Goal: Feedback & Contribution: Contribute content

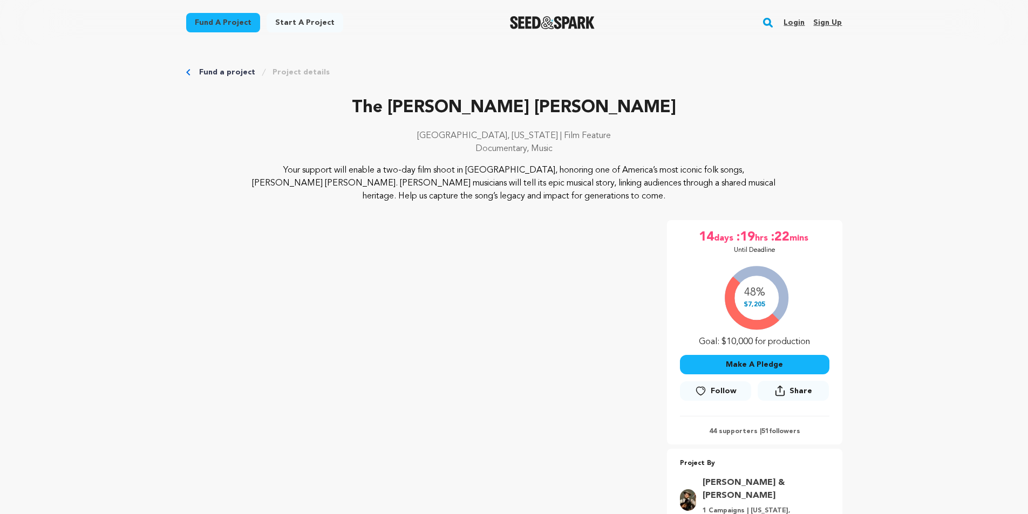
click at [794, 22] on link "Login" at bounding box center [794, 22] width 21 height 17
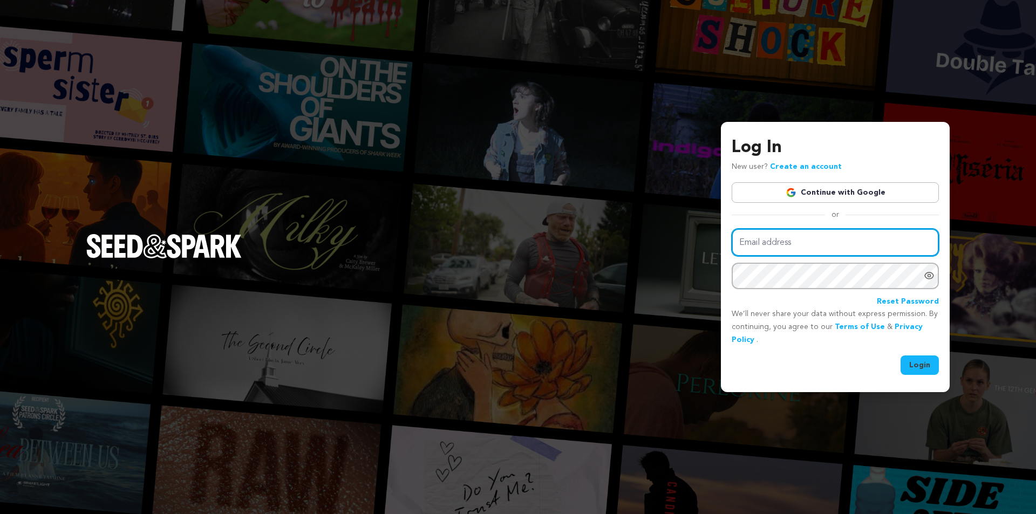
click at [806, 243] on input "Email address" at bounding box center [835, 243] width 207 height 28
type input "lizajanemovie@gmail.com"
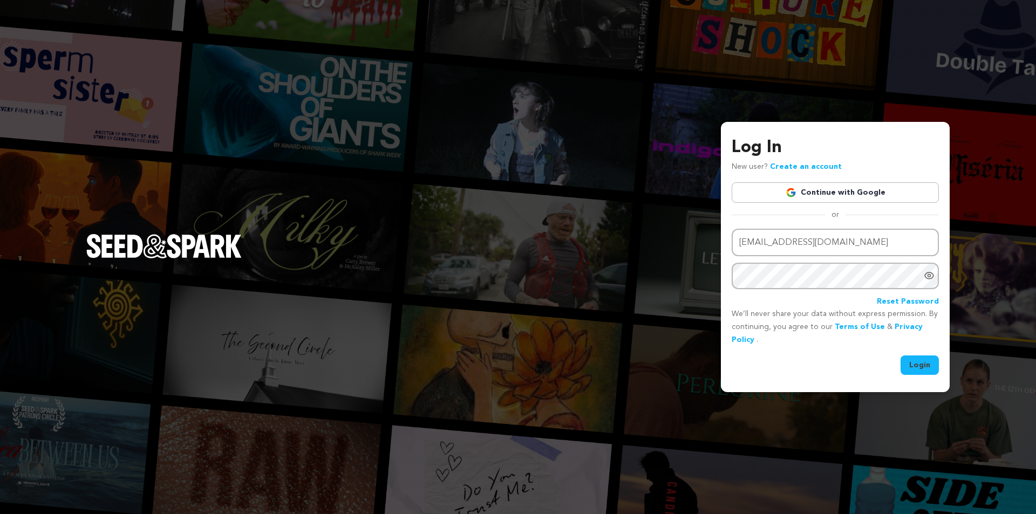
click at [930, 371] on button "Login" at bounding box center [920, 365] width 38 height 19
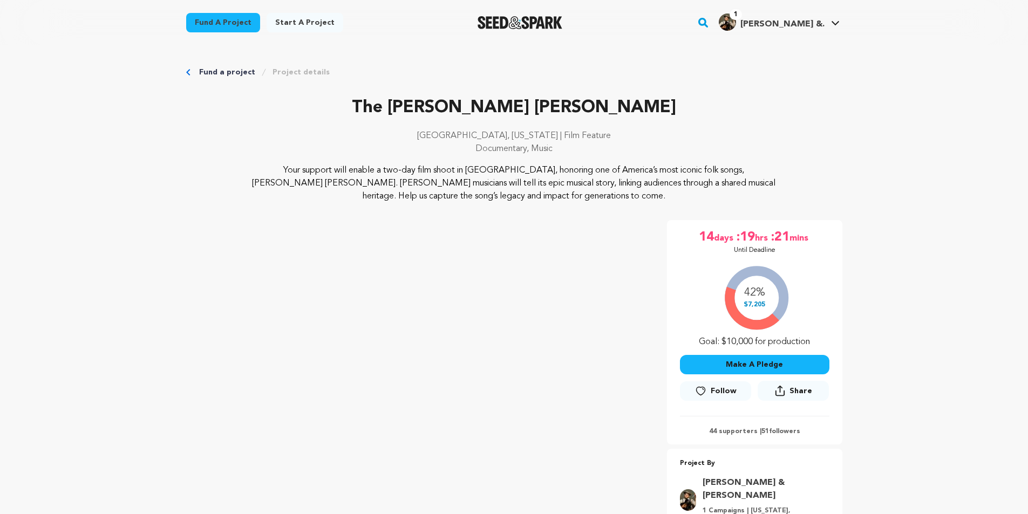
click at [795, 25] on span "Emily Cohen &." at bounding box center [783, 24] width 84 height 9
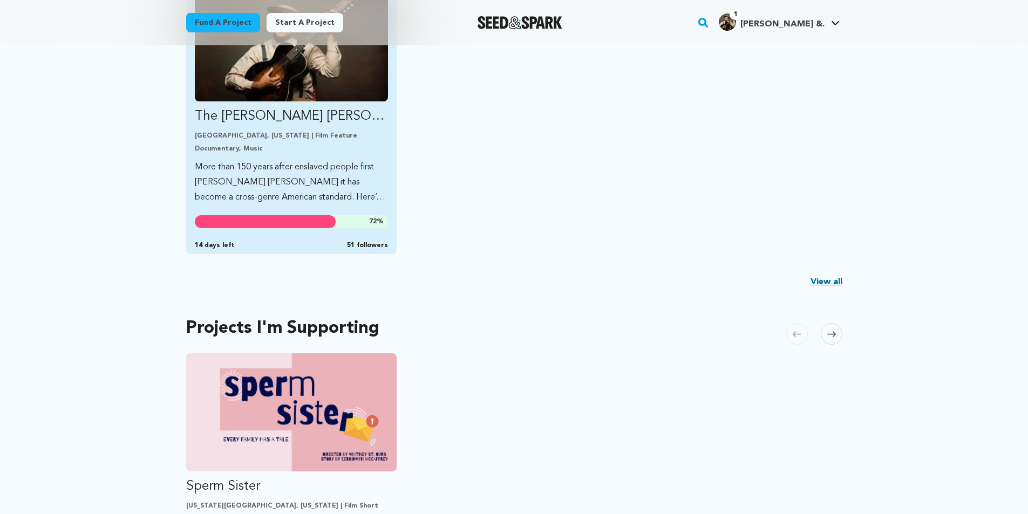
scroll to position [270, 0]
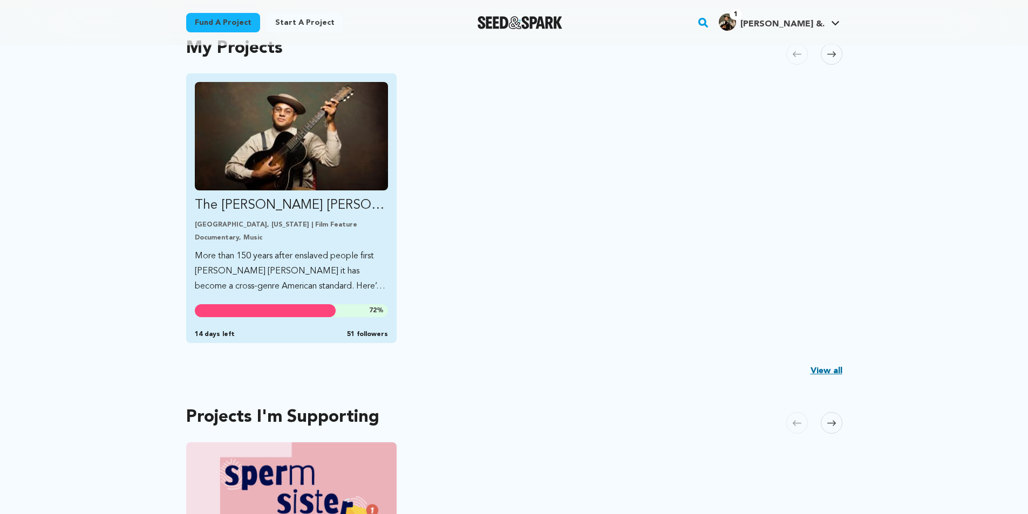
click at [273, 234] on p "Documentary, Music" at bounding box center [292, 238] width 194 height 9
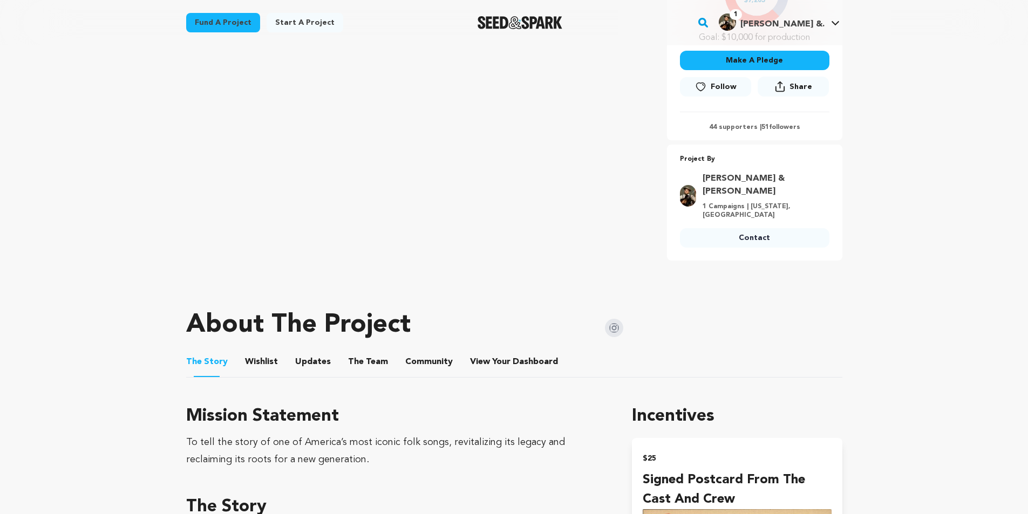
scroll to position [324, 0]
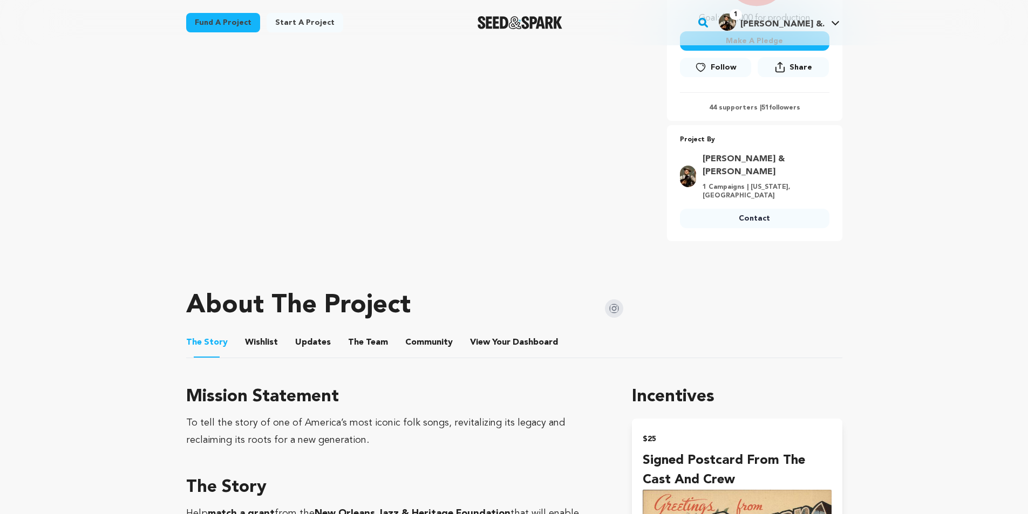
click at [307, 332] on button "Updates" at bounding box center [313, 345] width 26 height 26
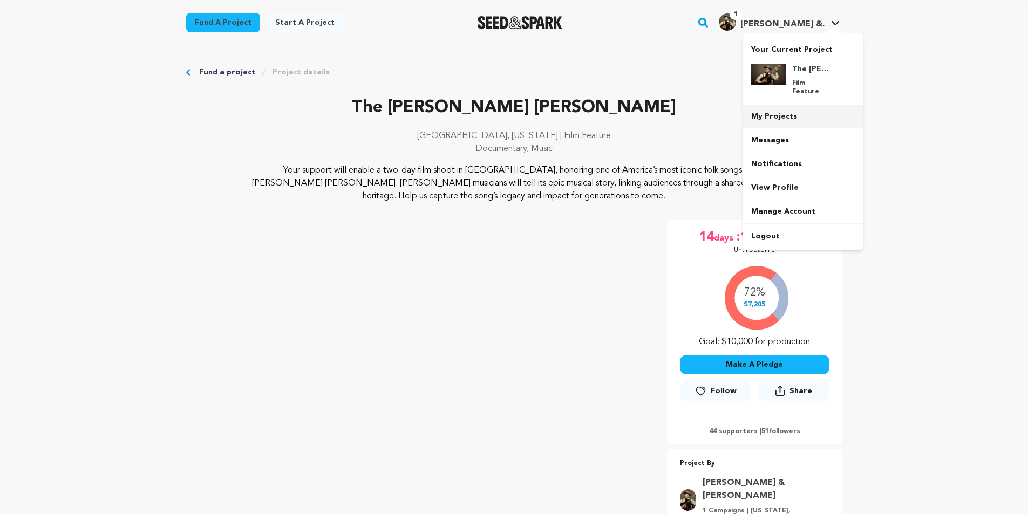
click at [765, 105] on link "My Projects" at bounding box center [803, 117] width 121 height 24
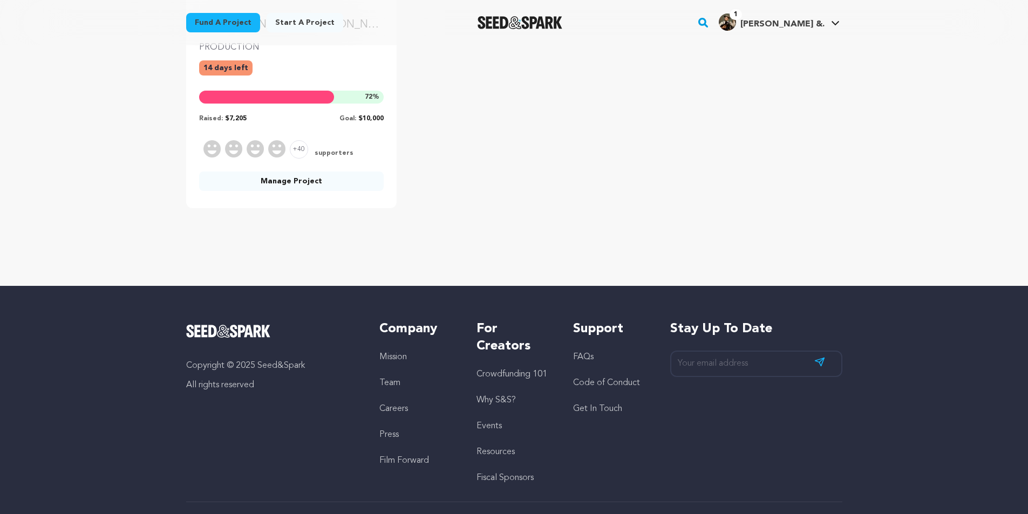
scroll to position [52, 0]
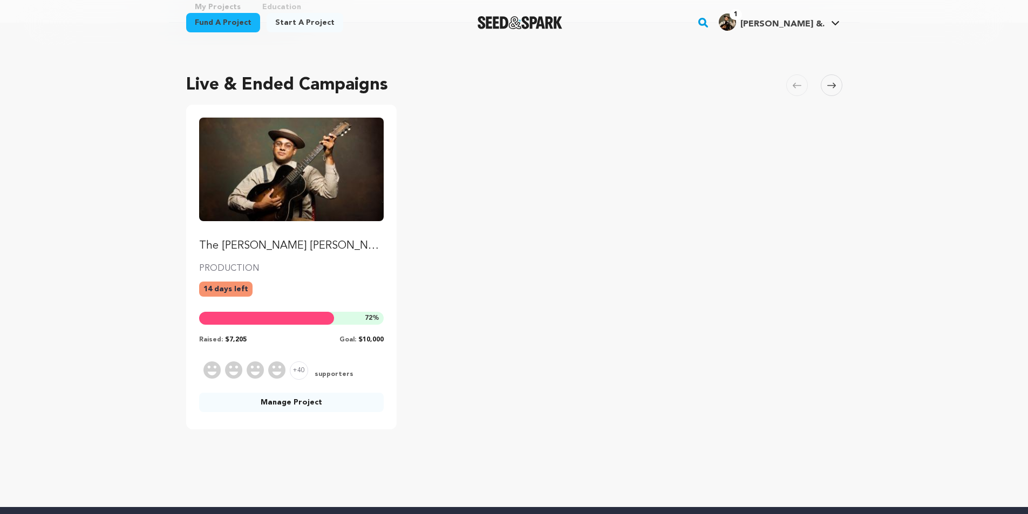
click at [267, 401] on link "Manage Project" at bounding box center [291, 402] width 185 height 19
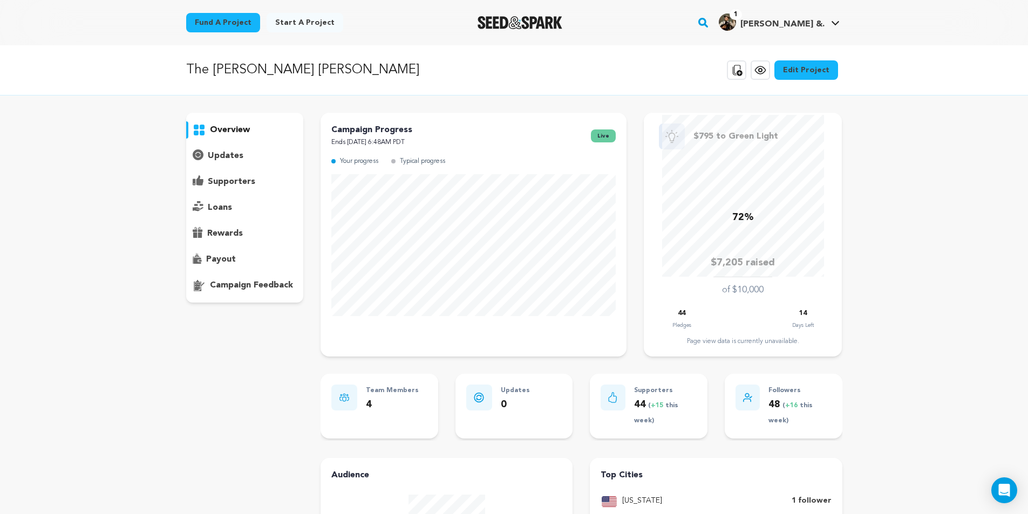
click at [205, 155] on div "updates" at bounding box center [245, 155] width 118 height 17
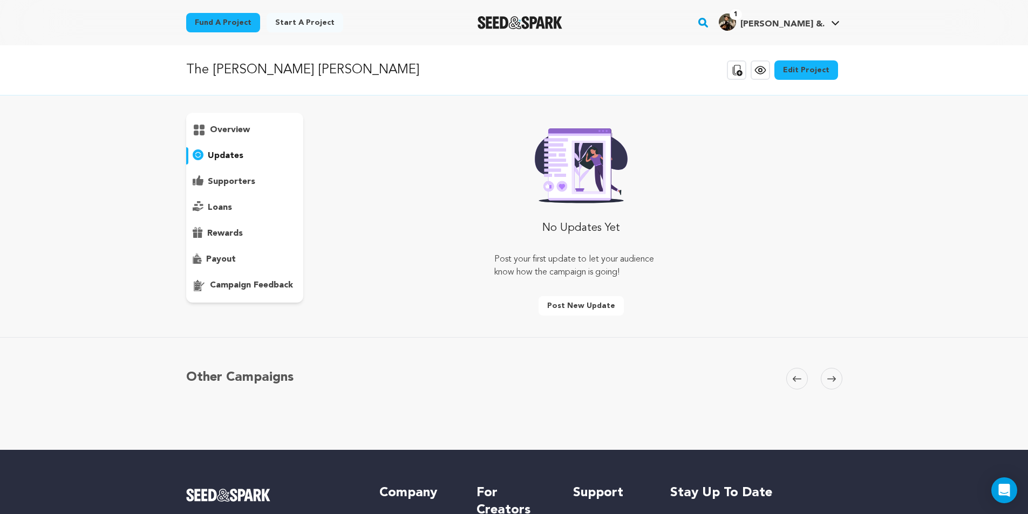
click at [215, 155] on p "updates" at bounding box center [226, 156] width 36 height 13
click at [571, 307] on button "Post new update" at bounding box center [581, 305] width 85 height 19
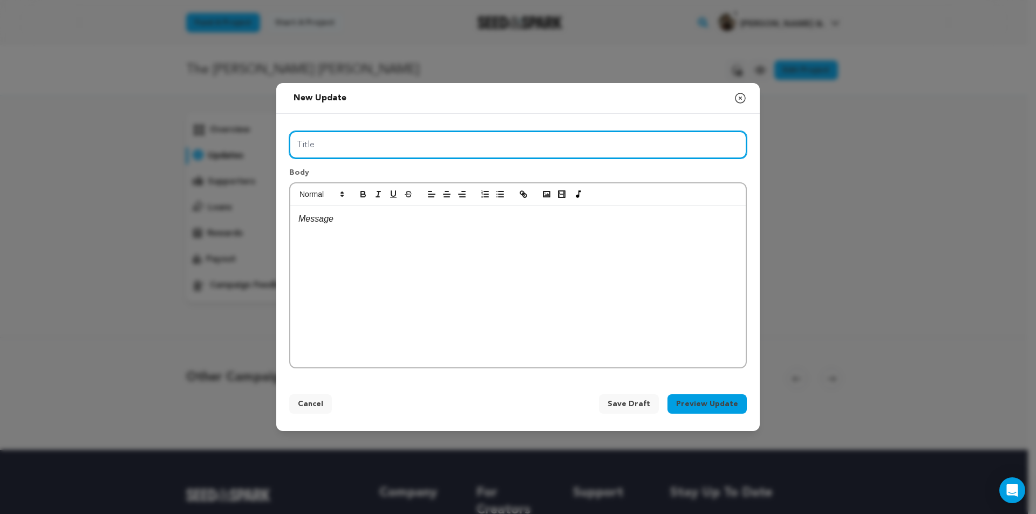
click at [391, 141] on input "Title" at bounding box center [518, 145] width 458 height 28
type input "[PERSON_NAME] joins The [PERSON_NAME] [PERSON_NAME] Sesssion"
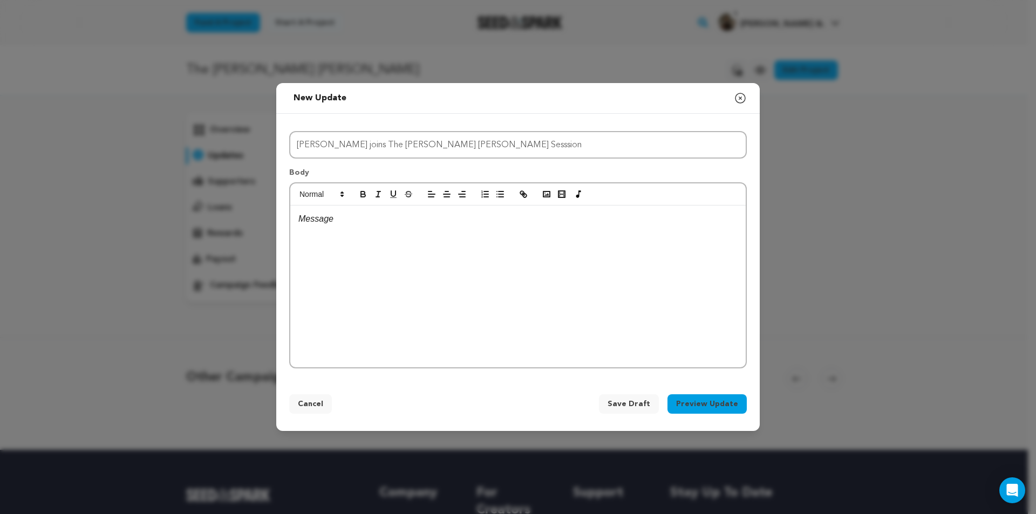
click at [334, 227] on div at bounding box center [518, 287] width 456 height 162
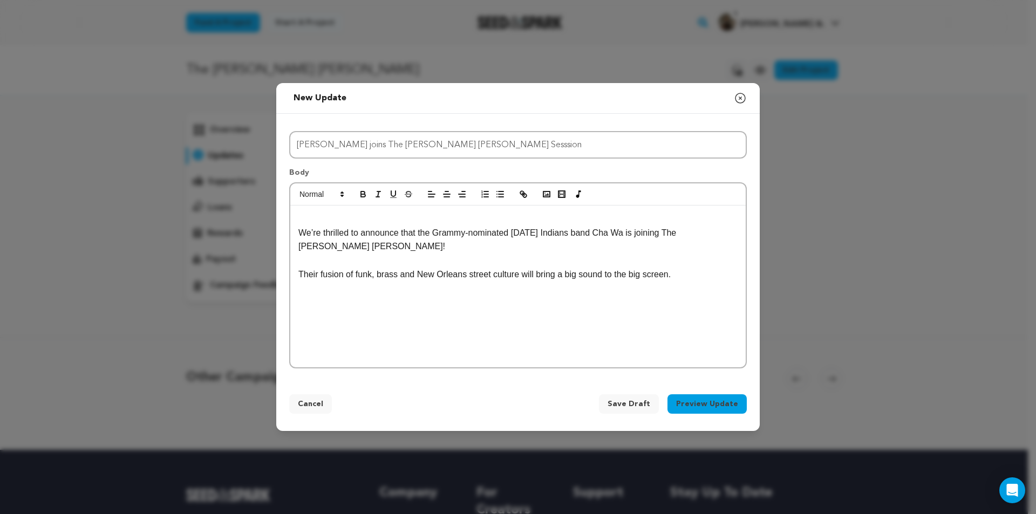
click at [367, 210] on div "We’re thrilled to announce that the Grammy-nominated [DATE] Indians band Cha Wa…" at bounding box center [518, 287] width 456 height 162
click at [299, 232] on p "We’re thrilled to announce that the Grammy-nominated [DATE] Indians band Cha Wa…" at bounding box center [518, 240] width 439 height 28
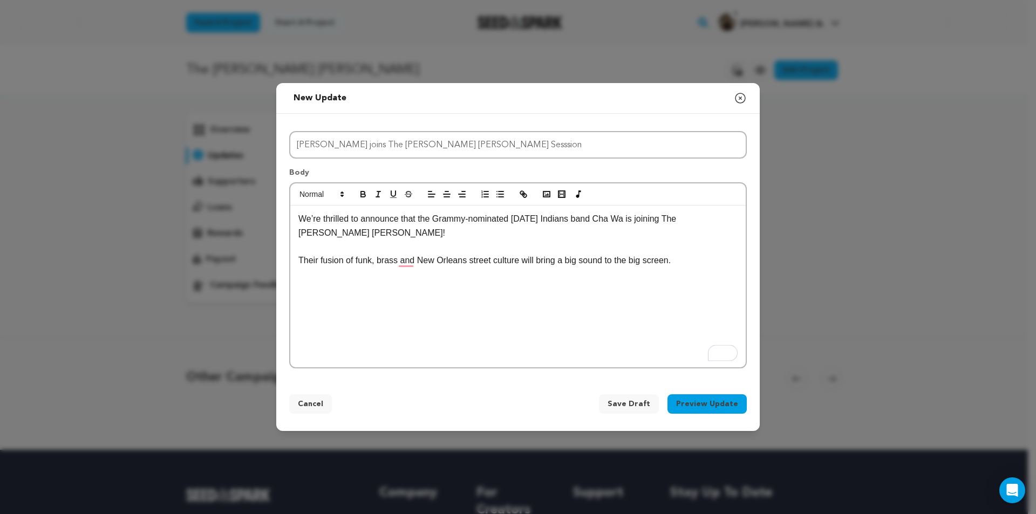
click at [351, 231] on p "We’re thrilled to announce that the Grammy-nominated [DATE] Indians band Cha Wa…" at bounding box center [518, 226] width 439 height 28
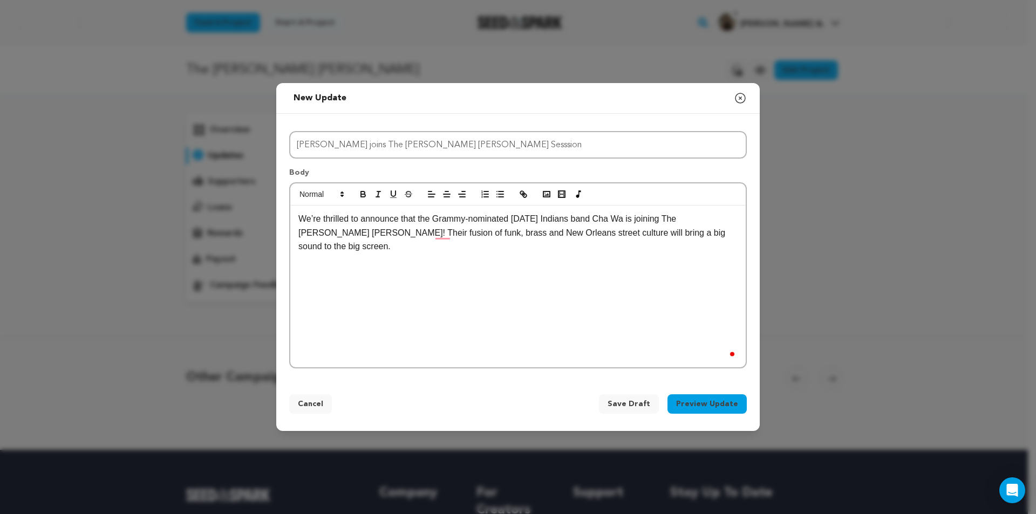
click at [716, 238] on p "We’re thrilled to announce that the Grammy-nominated [DATE] Indians band Cha Wa…" at bounding box center [518, 233] width 439 height 42
click at [548, 194] on polyline "button" at bounding box center [547, 194] width 4 height 3
click at [548, 196] on icon "button" at bounding box center [547, 194] width 10 height 10
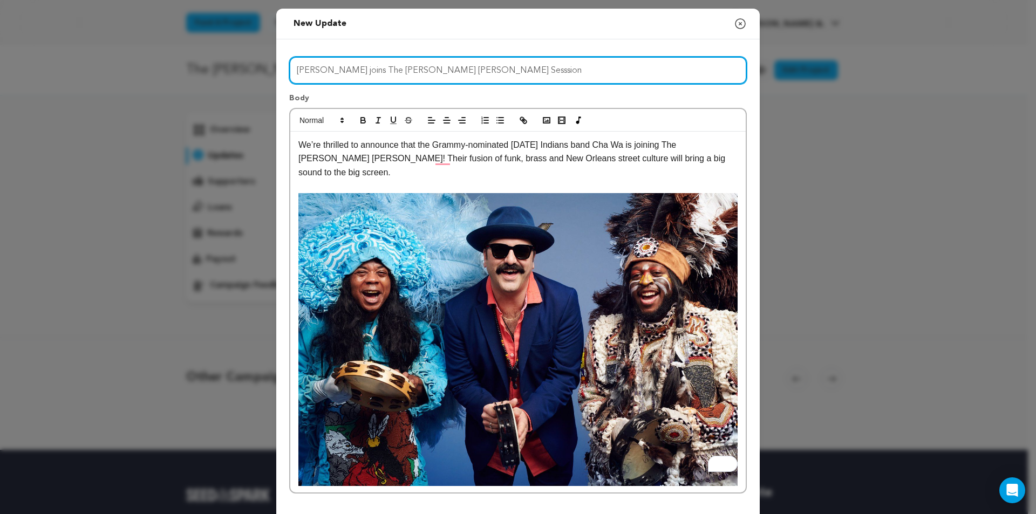
click at [434, 67] on input "[PERSON_NAME] joins The [PERSON_NAME] [PERSON_NAME] Sesssion" at bounding box center [518, 71] width 458 height 28
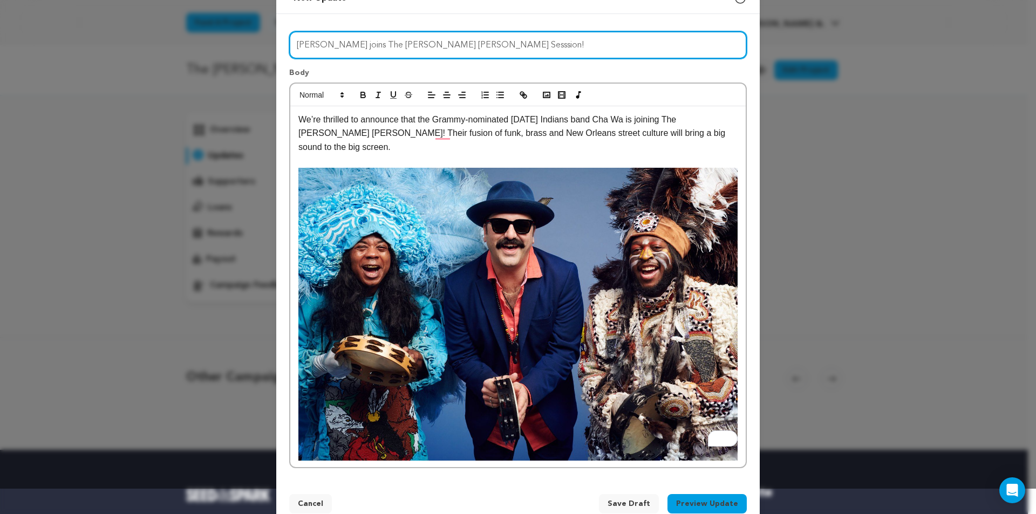
scroll to position [37, 0]
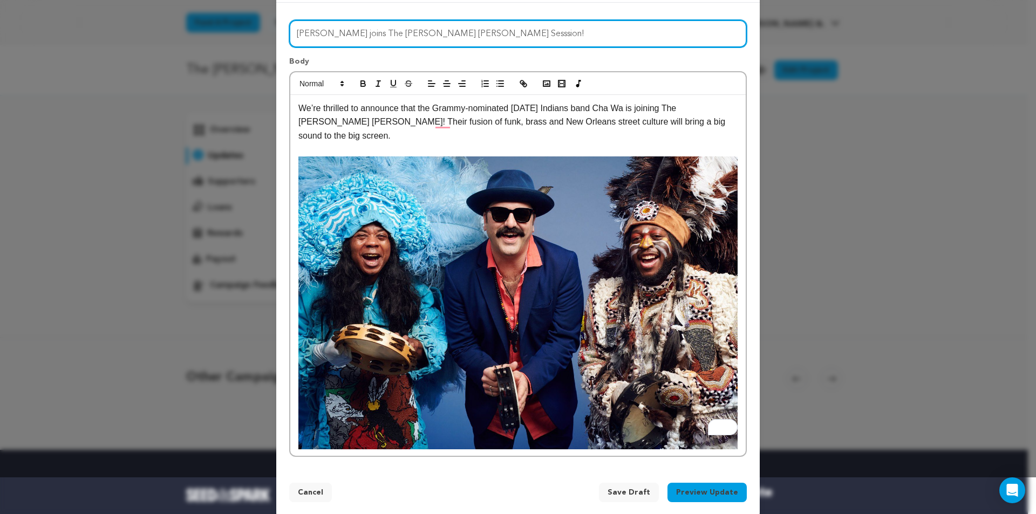
type input "[PERSON_NAME] joins The [PERSON_NAME] [PERSON_NAME] Sesssion!"
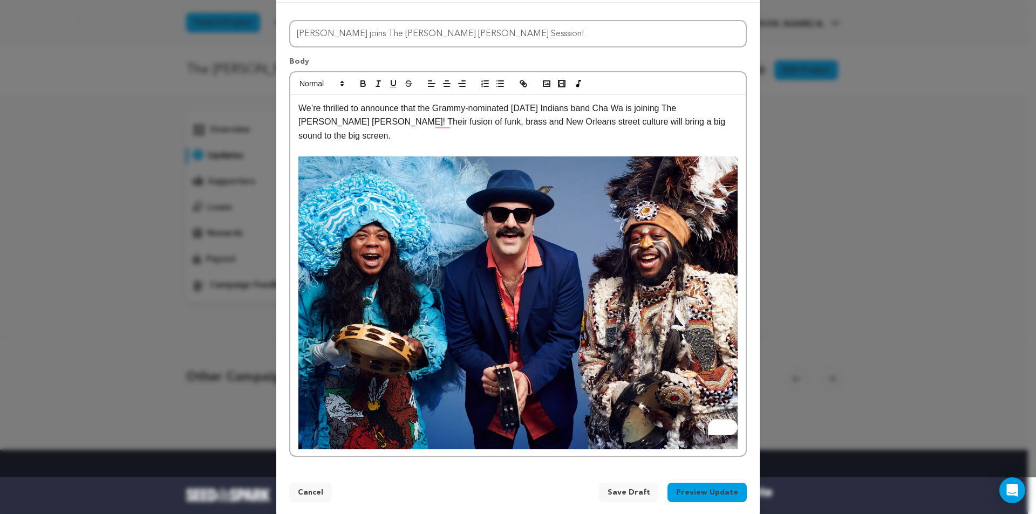
click at [684, 483] on button "Preview Update" at bounding box center [707, 492] width 79 height 19
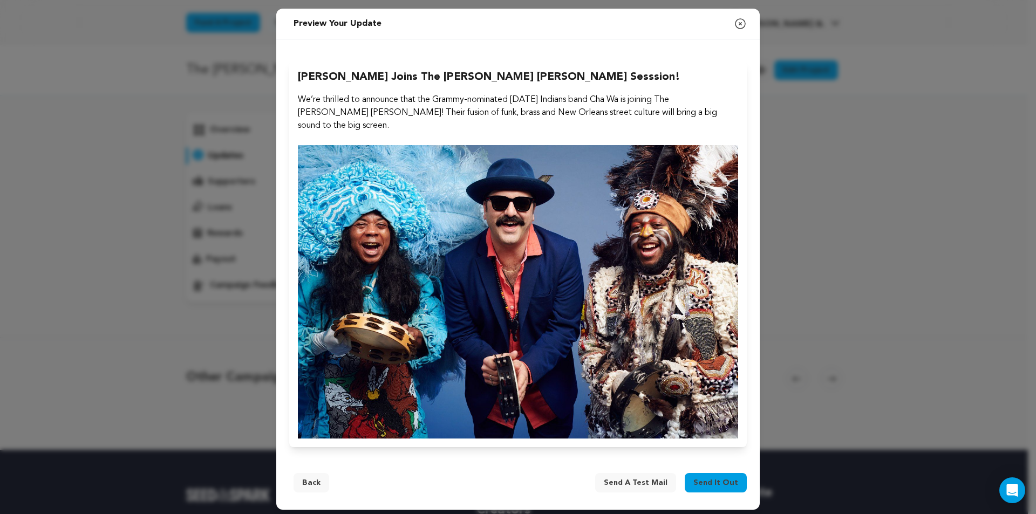
click at [643, 478] on span "Send a test mail" at bounding box center [636, 483] width 64 height 11
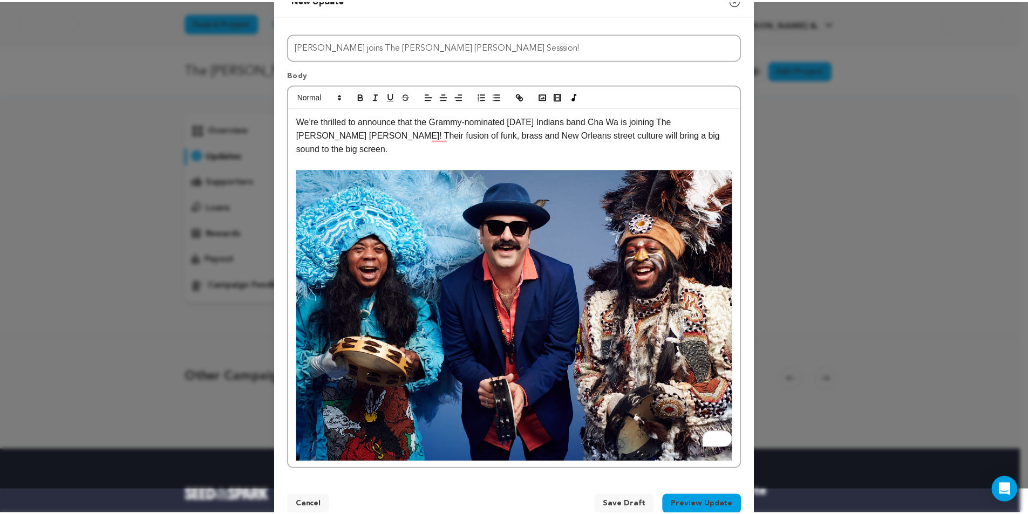
scroll to position [37, 0]
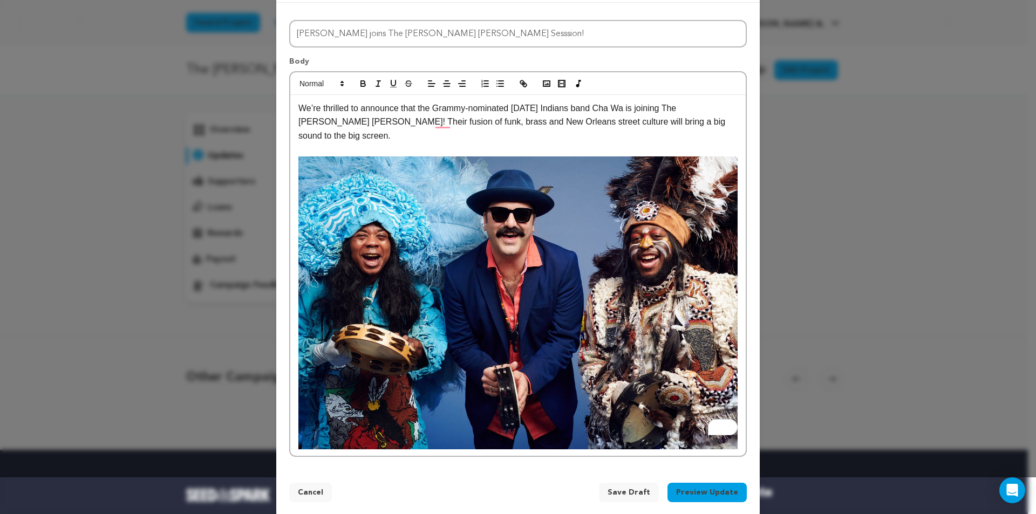
click at [635, 483] on button "Save Draft" at bounding box center [629, 492] width 60 height 19
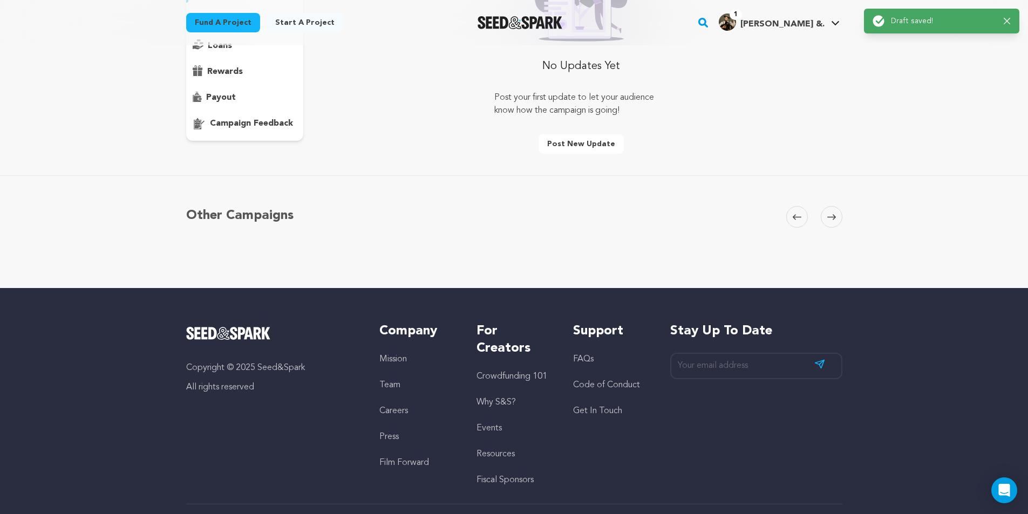
scroll to position [0, 0]
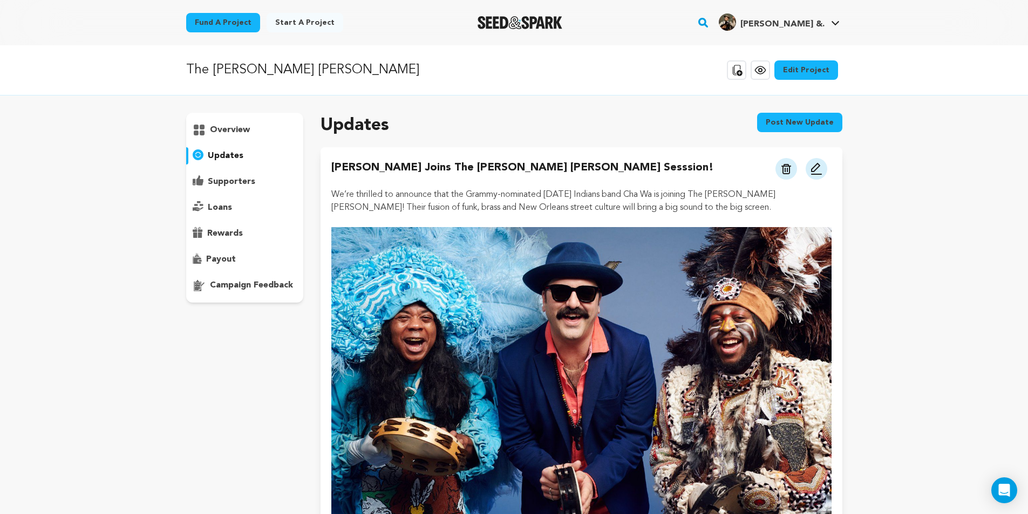
click at [812, 167] on img at bounding box center [816, 168] width 13 height 13
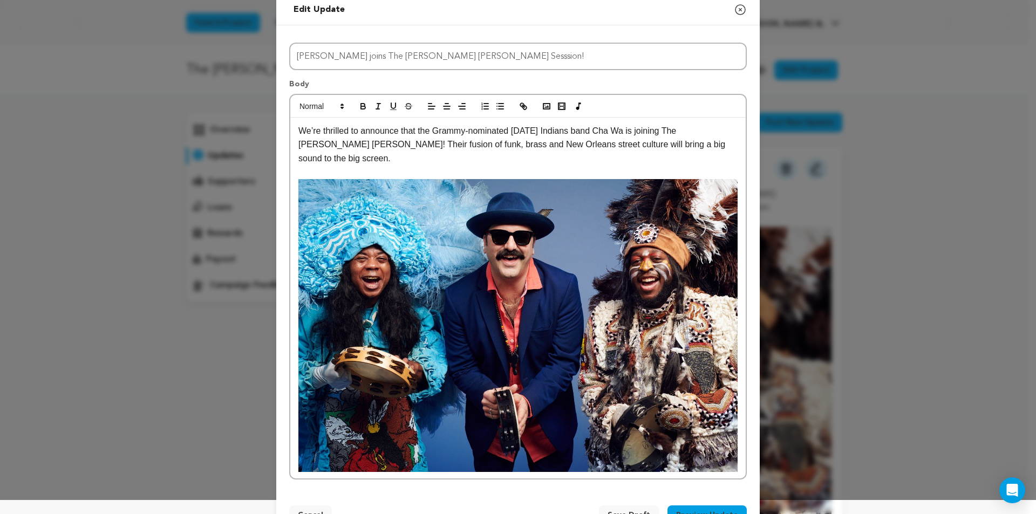
scroll to position [37, 0]
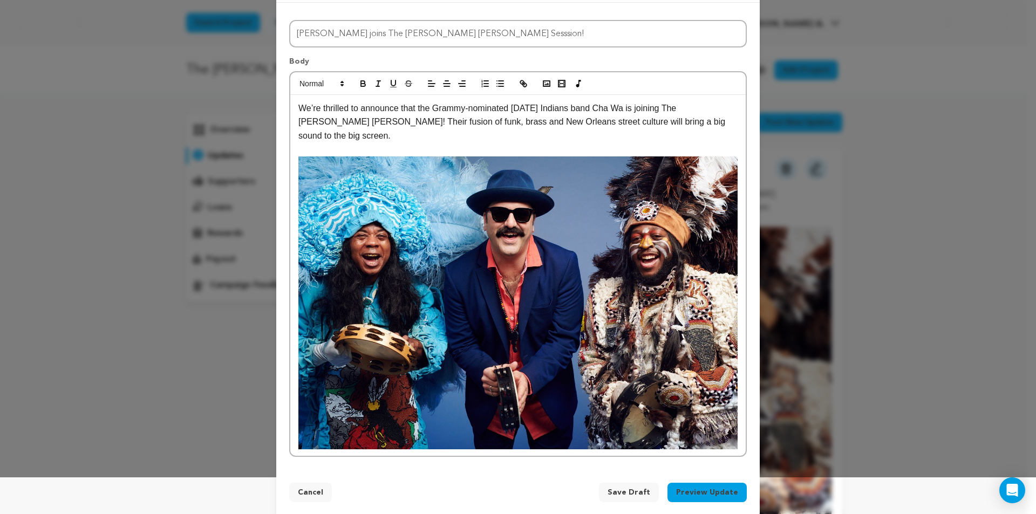
click at [704, 483] on button "Preview Update" at bounding box center [707, 492] width 79 height 19
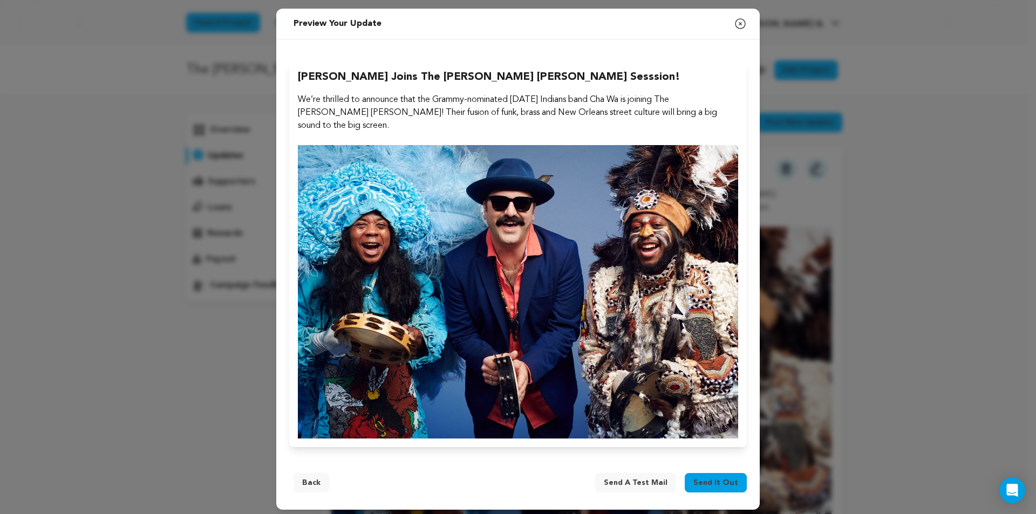
drag, startPoint x: 711, startPoint y: 473, endPoint x: 467, endPoint y: 450, distance: 245.1
click at [475, 446] on div "Edit update Preview your update Close modal Title Cha Wa joins The Liza Jane Se…" at bounding box center [518, 259] width 484 height 501
click at [306, 473] on button "Back" at bounding box center [312, 482] width 36 height 19
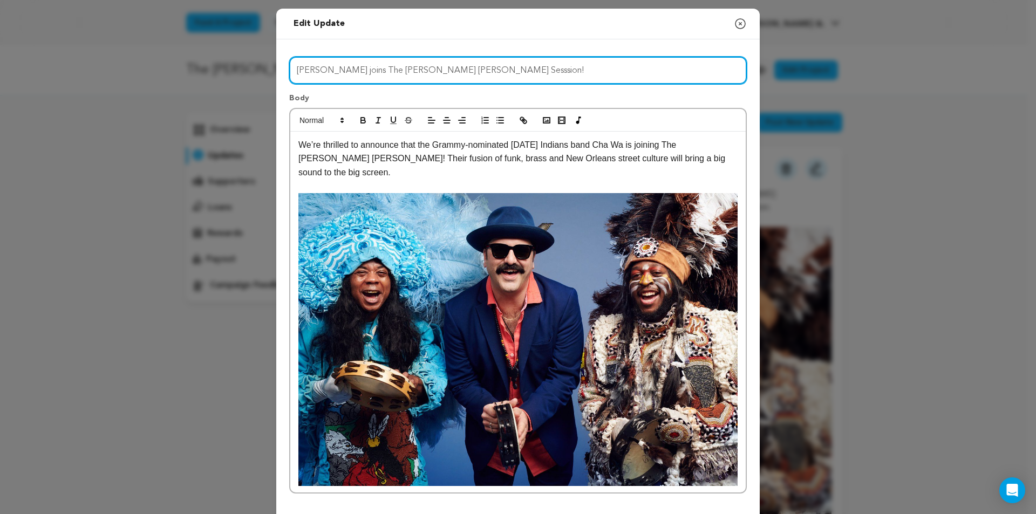
click at [430, 69] on input "[PERSON_NAME] joins The [PERSON_NAME] [PERSON_NAME] Sesssion!" at bounding box center [518, 71] width 458 height 28
click at [418, 71] on input "Cha Wa joins The Liza Jane Sesssions!" at bounding box center [518, 71] width 458 height 28
click at [420, 72] on input "Cha Wa joins The Liza Jane Sesssions!" at bounding box center [518, 71] width 458 height 28
click at [417, 69] on input "Cha Wa joins The Liza Jane Sesssions!" at bounding box center [518, 71] width 458 height 28
click at [538, 74] on input "Cha Wa joins The Liza Jane Sessions!" at bounding box center [518, 71] width 458 height 28
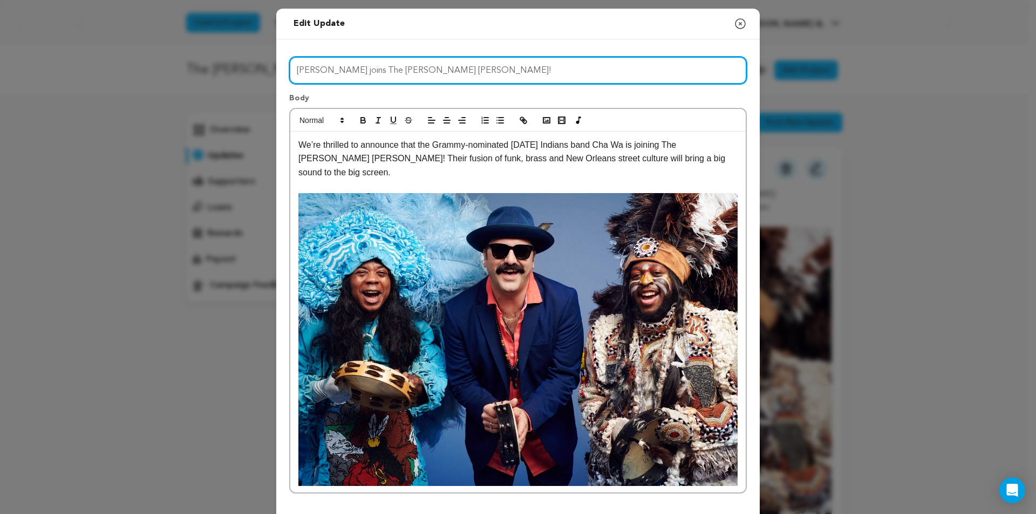
type input "Cha Wa joins The Liza Jane Sessions!"
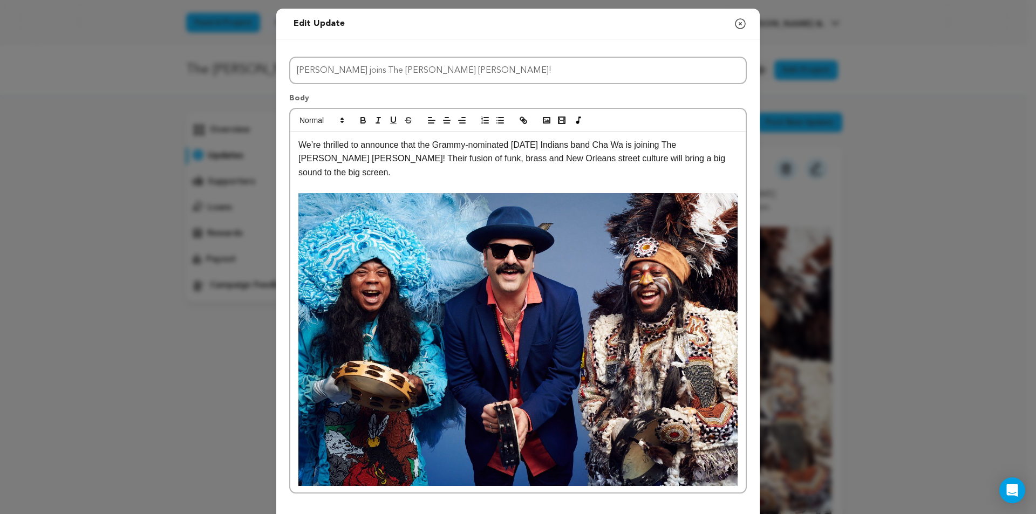
click at [401, 151] on p "We’re thrilled to announce that the Grammy-nominated [DATE] Indians band Cha Wa…" at bounding box center [518, 159] width 439 height 42
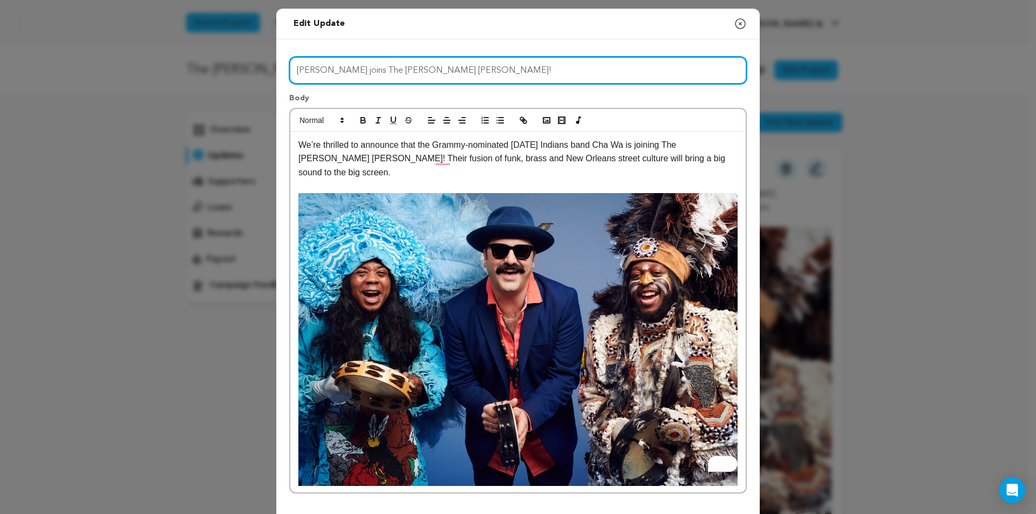
click at [465, 78] on input "Cha Wa joins The Liza Jane Sessions!" at bounding box center [518, 71] width 458 height 28
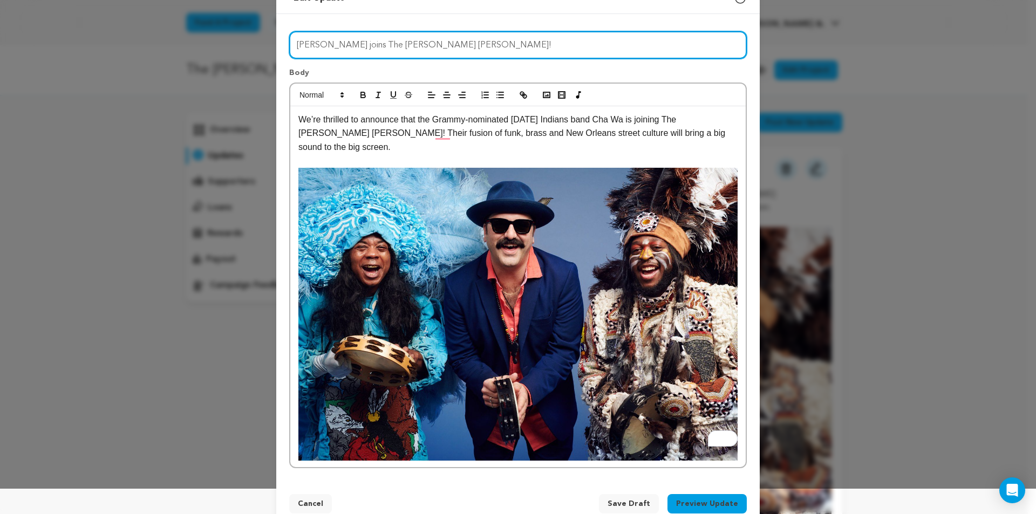
scroll to position [37, 0]
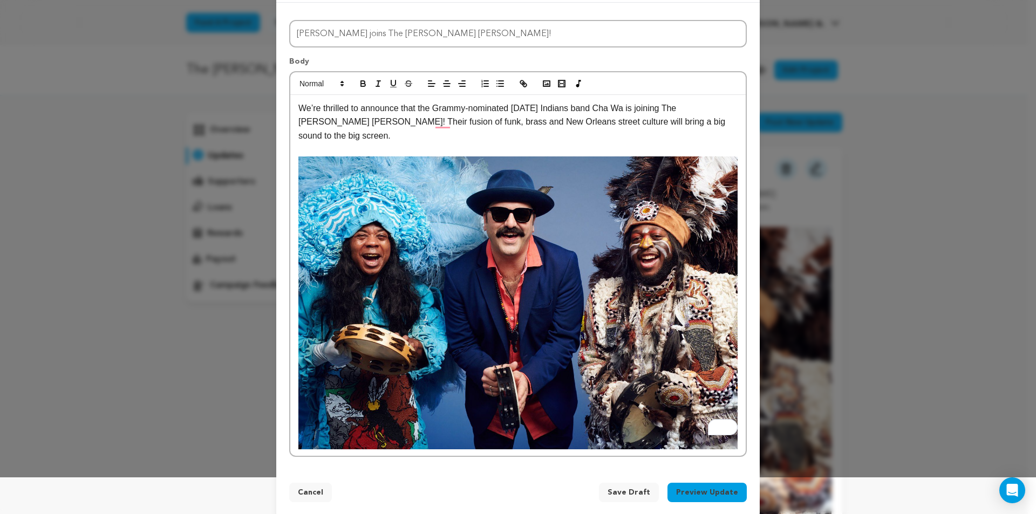
click at [701, 483] on button "Preview Update" at bounding box center [707, 492] width 79 height 19
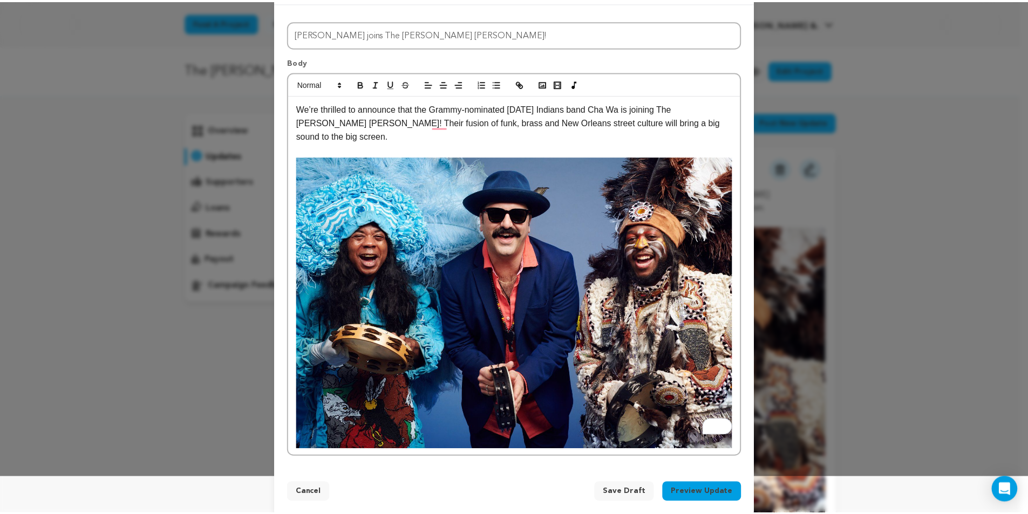
scroll to position [0, 0]
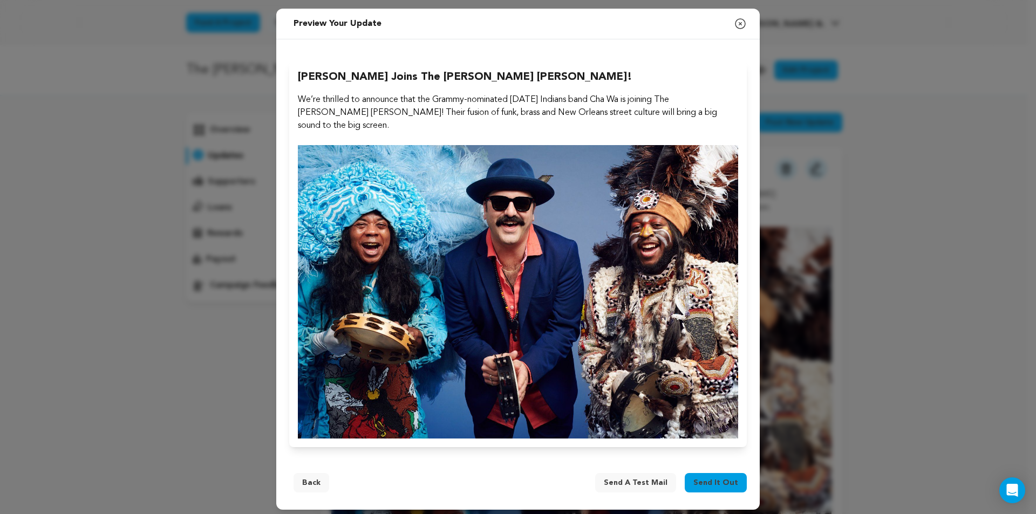
click at [701, 478] on span "Send it out" at bounding box center [716, 483] width 45 height 11
